Goal: Navigation & Orientation: Find specific page/section

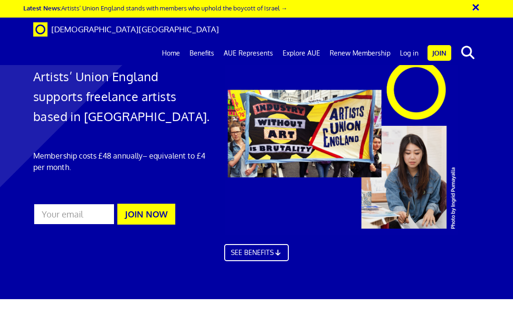
click at [415, 41] on link "Log in" at bounding box center [410, 53] width 28 height 24
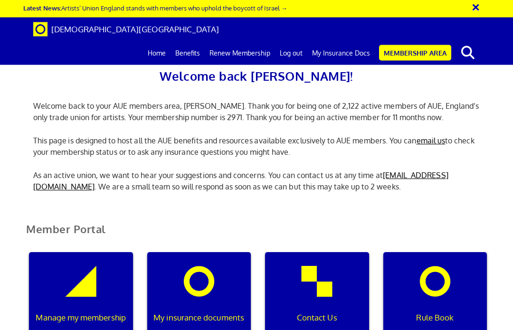
scroll to position [60, 0]
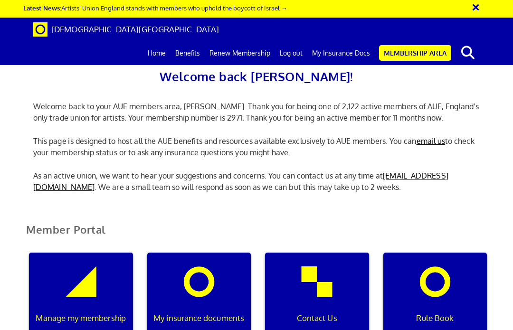
click at [61, 253] on div "Manage my membership" at bounding box center [81, 298] width 104 height 91
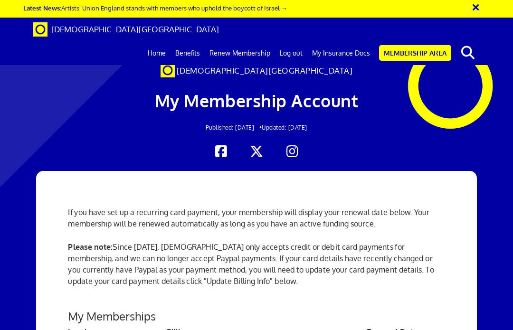
scroll to position [0, 0]
click at [196, 41] on link "Benefits" at bounding box center [188, 53] width 34 height 24
click at [194, 41] on link "Benefits" at bounding box center [188, 53] width 34 height 24
click at [180, 41] on link "Benefits" at bounding box center [188, 53] width 34 height 24
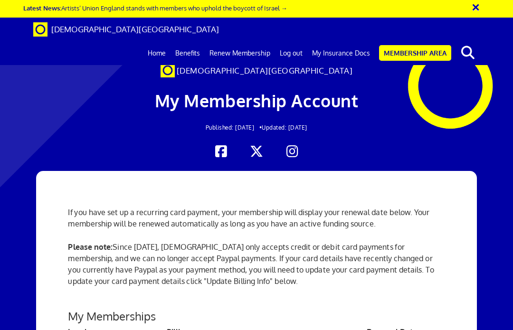
click at [193, 41] on link "Benefits" at bounding box center [188, 53] width 34 height 24
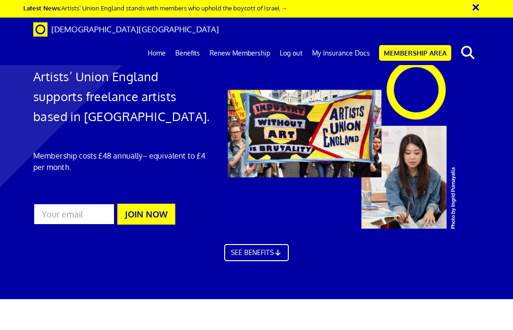
click at [196, 41] on link "Benefits" at bounding box center [188, 53] width 34 height 24
